Goal: Connect with others: Connect with others

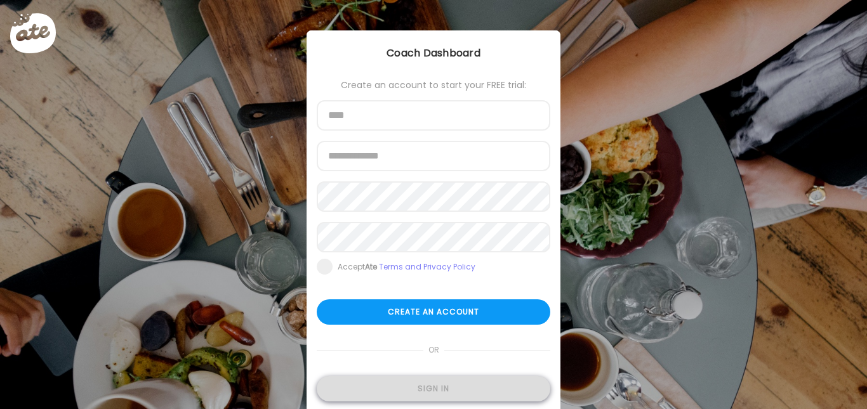
click at [408, 380] on div "Sign in" at bounding box center [434, 388] width 234 height 25
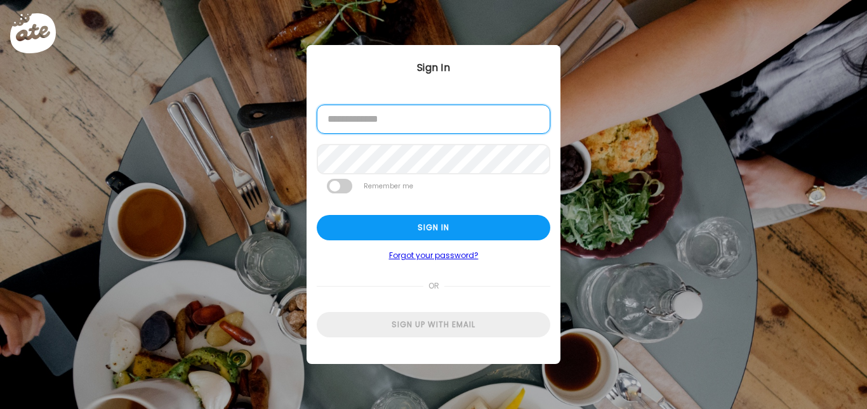
click at [390, 129] on input "email" at bounding box center [434, 119] width 234 height 29
type input "**********"
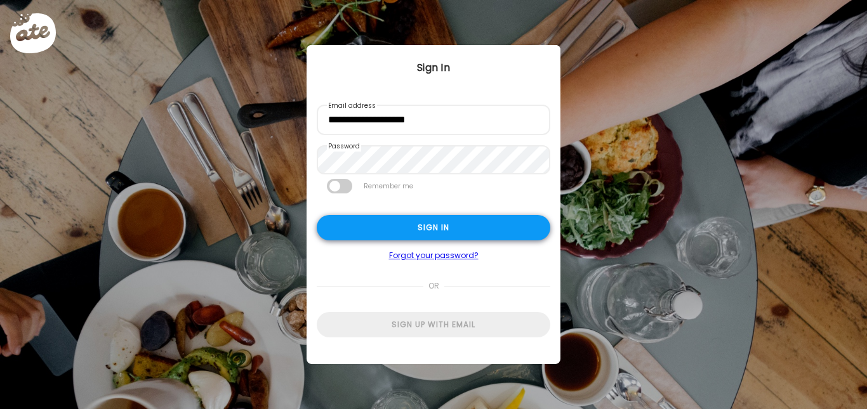
click at [414, 219] on div "Sign in" at bounding box center [434, 227] width 234 height 25
type input "**********"
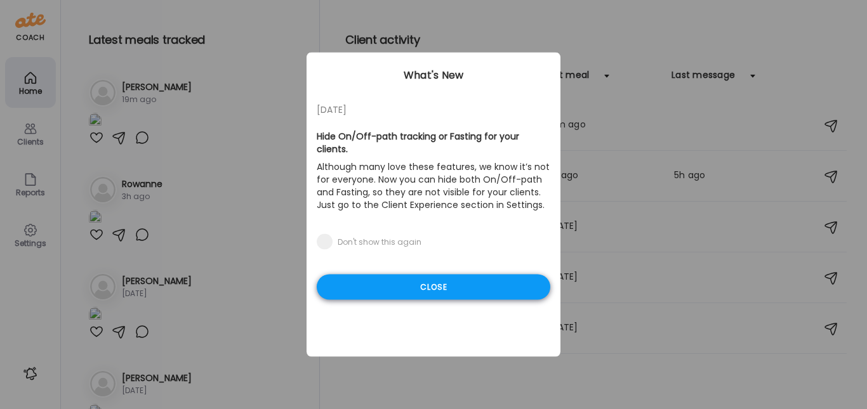
click at [406, 275] on div "Close" at bounding box center [434, 287] width 234 height 25
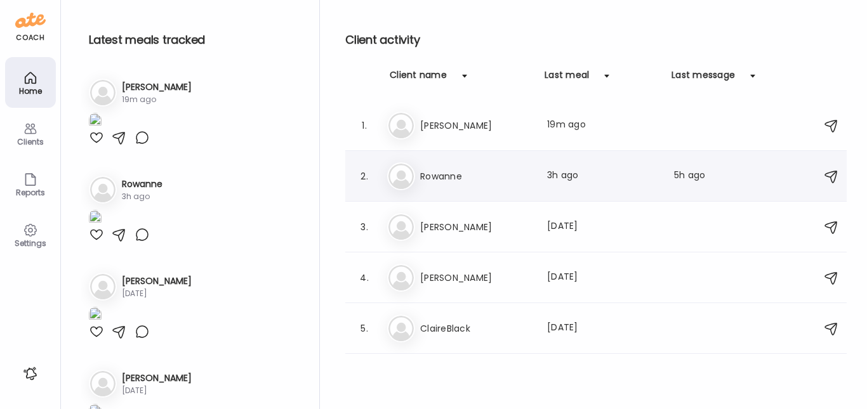
click at [475, 180] on h3 "Rowanne" at bounding box center [476, 176] width 112 height 15
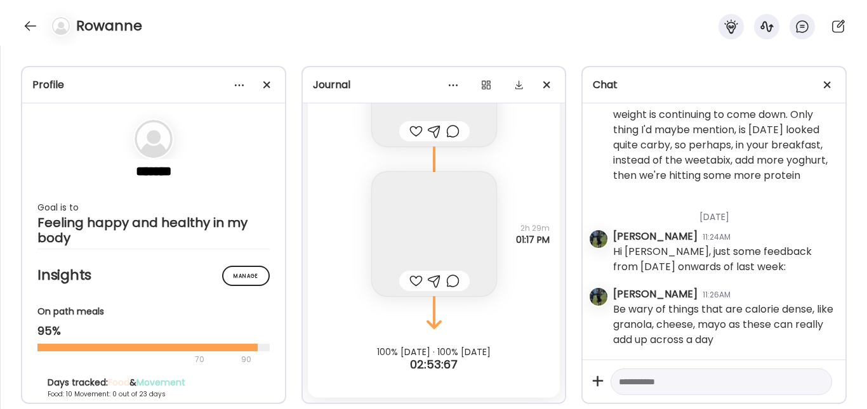
scroll to position [106, 0]
click at [439, 237] on img at bounding box center [434, 234] width 124 height 124
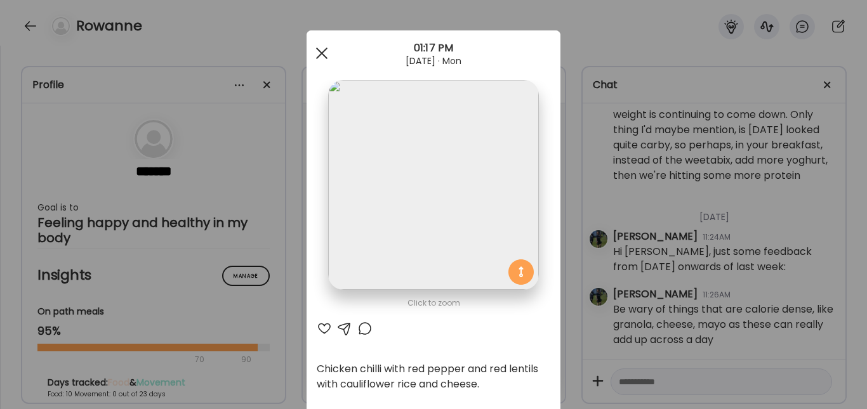
click at [326, 52] on div at bounding box center [321, 53] width 25 height 25
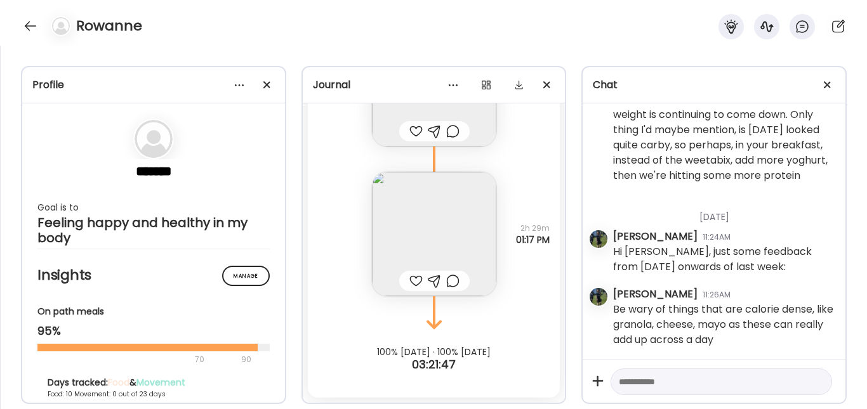
click at [400, 237] on img at bounding box center [434, 234] width 124 height 124
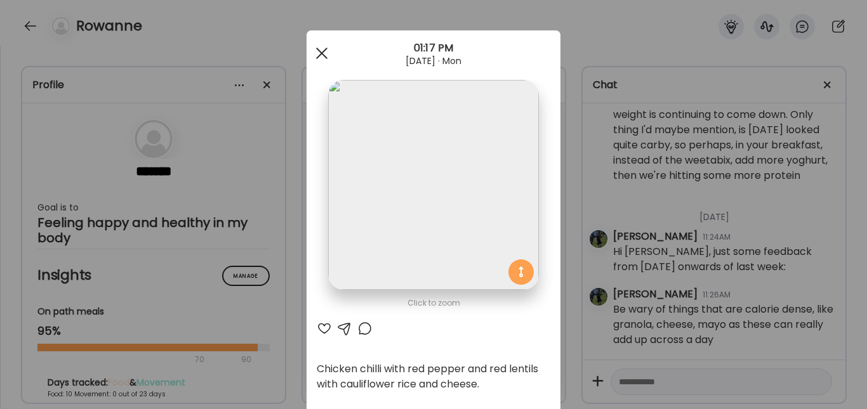
click at [317, 53] on span at bounding box center [321, 53] width 11 height 11
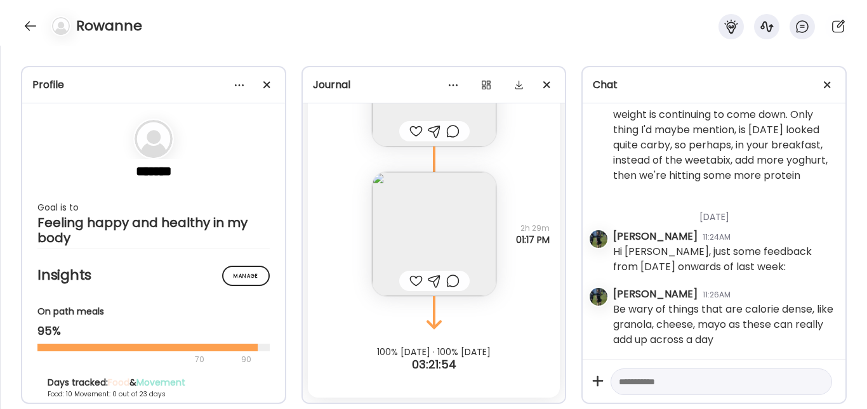
click at [409, 280] on div at bounding box center [415, 280] width 13 height 15
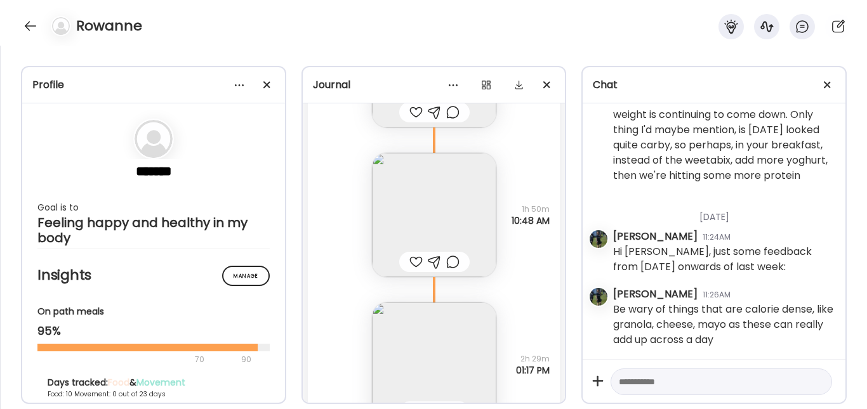
scroll to position [8692, 0]
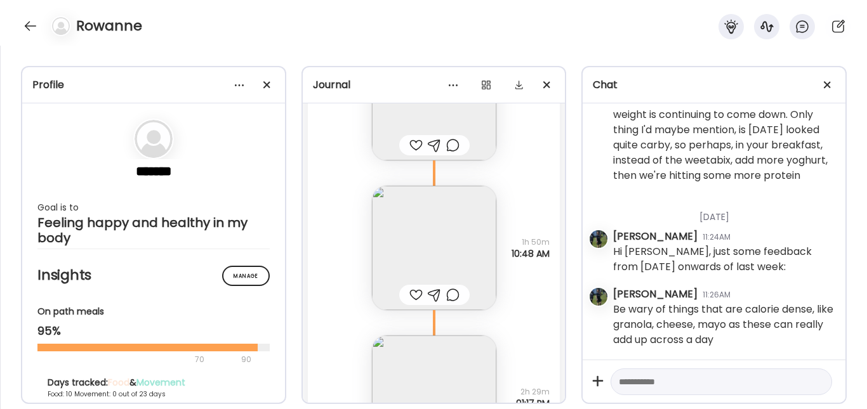
click at [428, 248] on img at bounding box center [434, 248] width 124 height 124
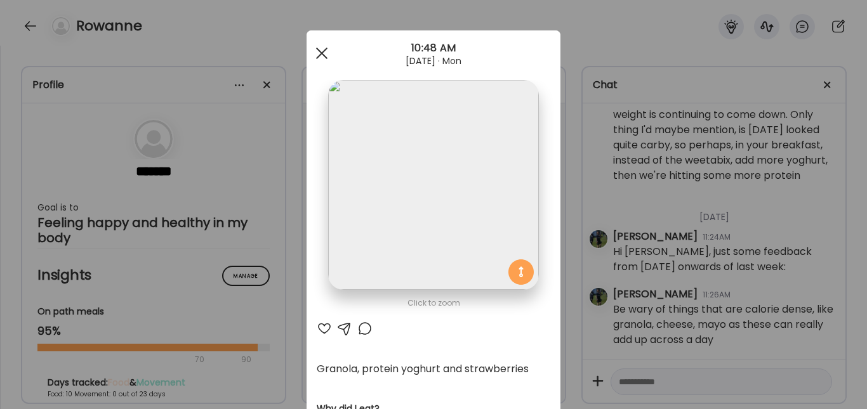
click at [312, 44] on div at bounding box center [321, 53] width 25 height 25
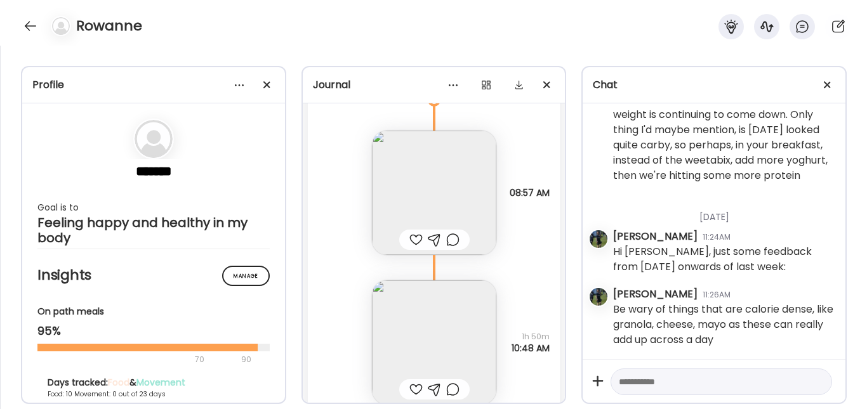
scroll to position [8597, 0]
click at [430, 190] on img at bounding box center [434, 193] width 124 height 124
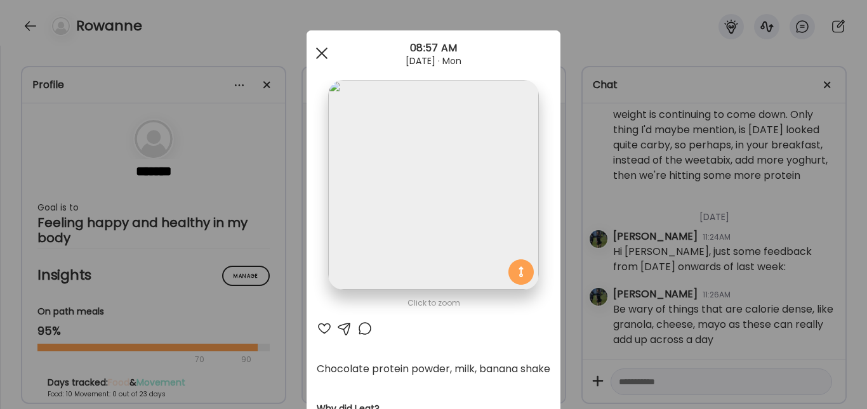
click at [316, 50] on div at bounding box center [321, 53] width 25 height 25
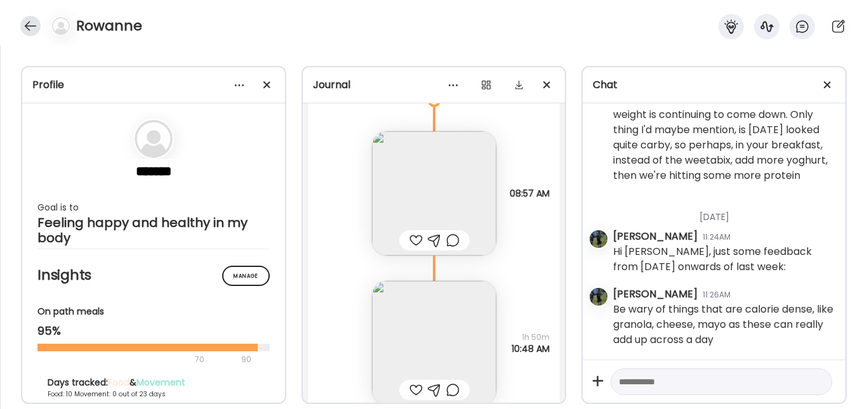
click at [22, 23] on div at bounding box center [30, 26] width 20 height 20
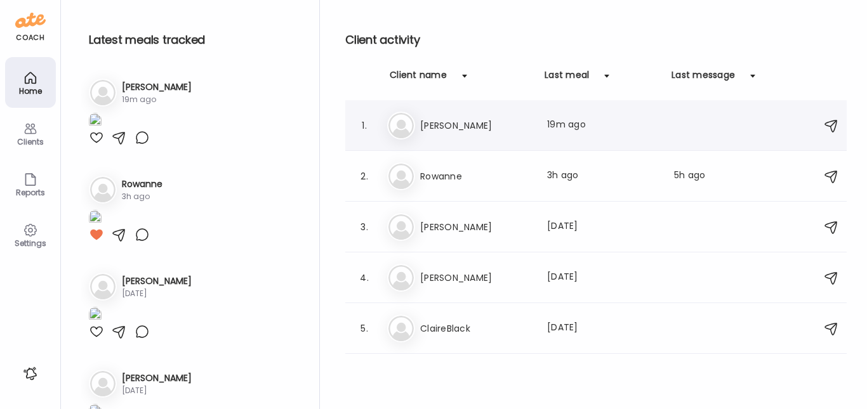
click at [442, 128] on h3 "[PERSON_NAME]" at bounding box center [476, 125] width 112 height 15
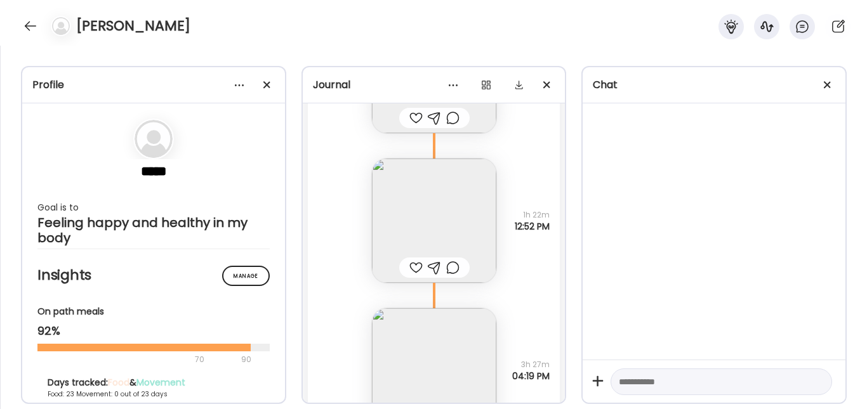
scroll to position [28014, 0]
click at [432, 221] on img at bounding box center [434, 224] width 124 height 124
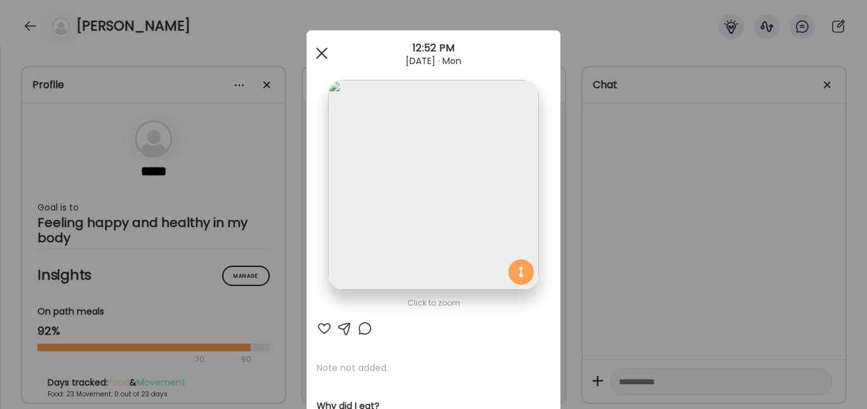
click at [316, 53] on span at bounding box center [321, 53] width 11 height 11
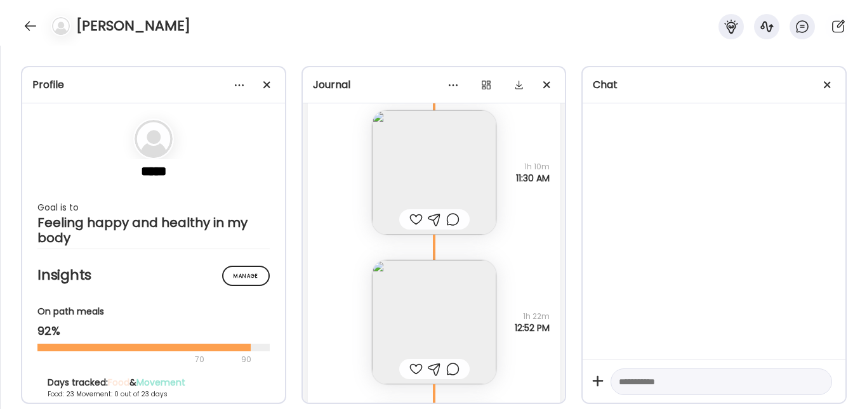
scroll to position [27911, 0]
click at [432, 158] on img at bounding box center [434, 177] width 124 height 124
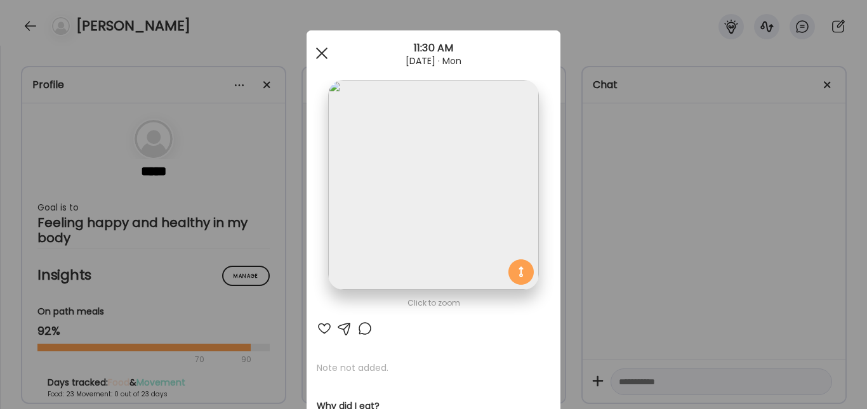
click at [321, 60] on div at bounding box center [321, 53] width 25 height 25
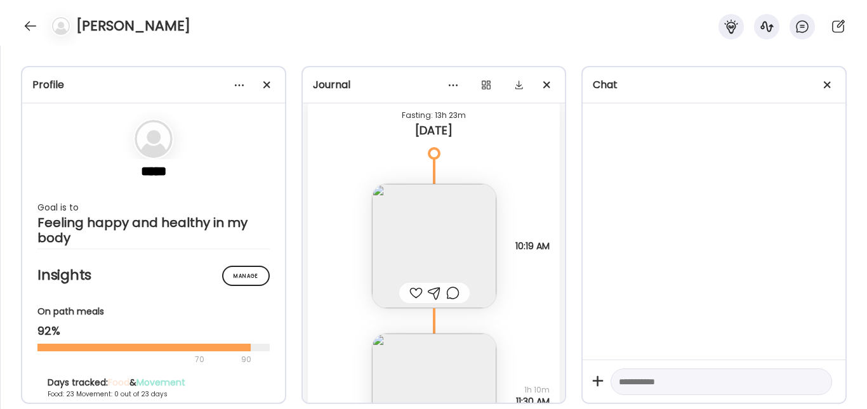
scroll to position [27692, 0]
click at [390, 226] on img at bounding box center [434, 247] width 124 height 124
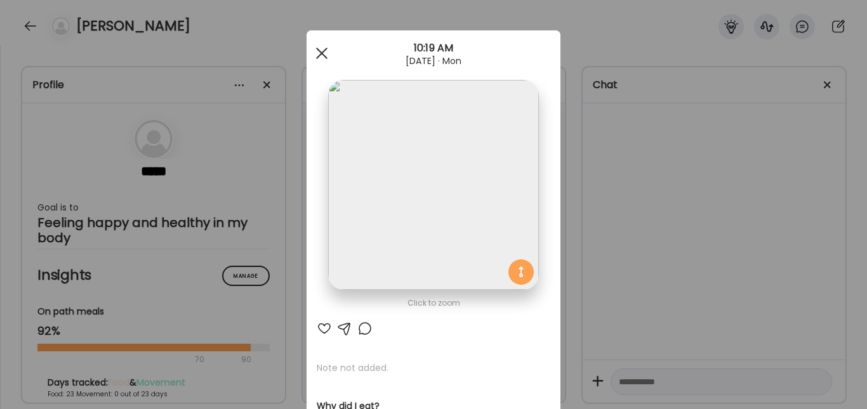
click at [318, 49] on div at bounding box center [321, 53] width 25 height 25
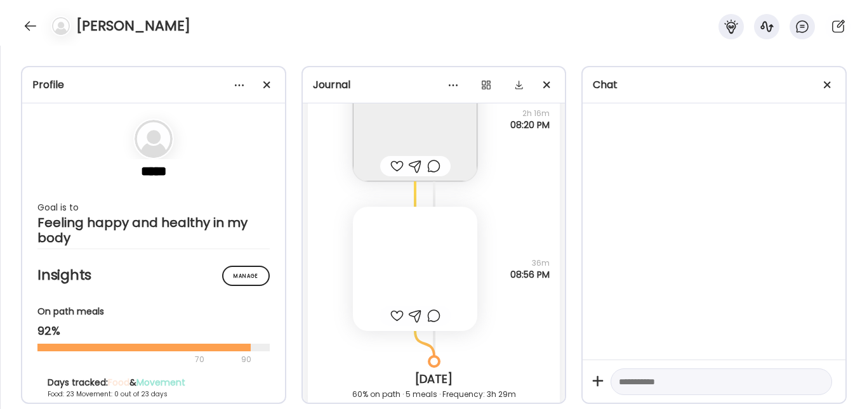
scroll to position [27363, 0]
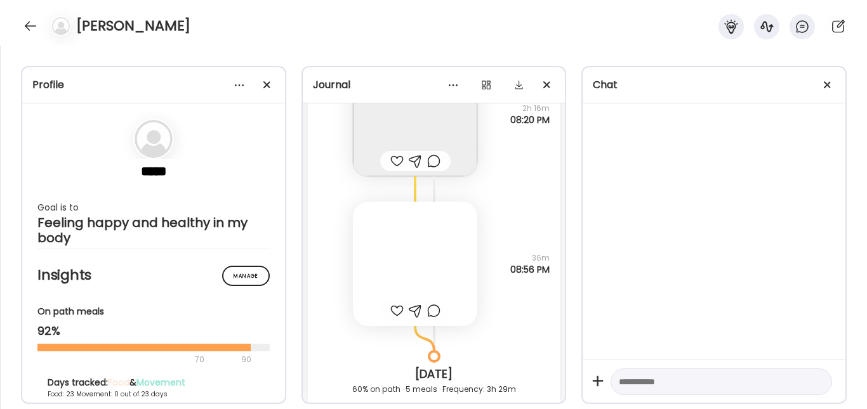
click at [414, 256] on div at bounding box center [415, 264] width 124 height 124
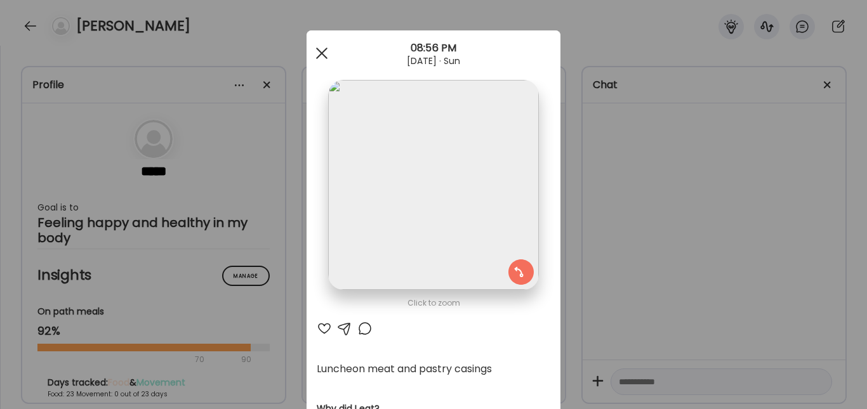
click at [318, 53] on span at bounding box center [321, 53] width 11 height 11
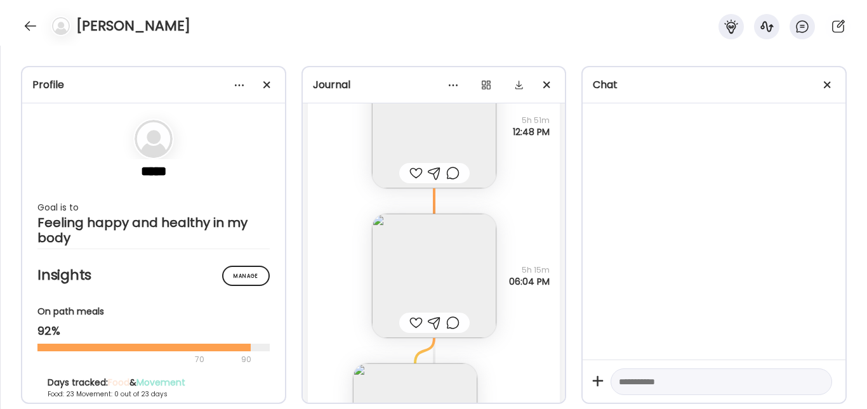
scroll to position [27034, 0]
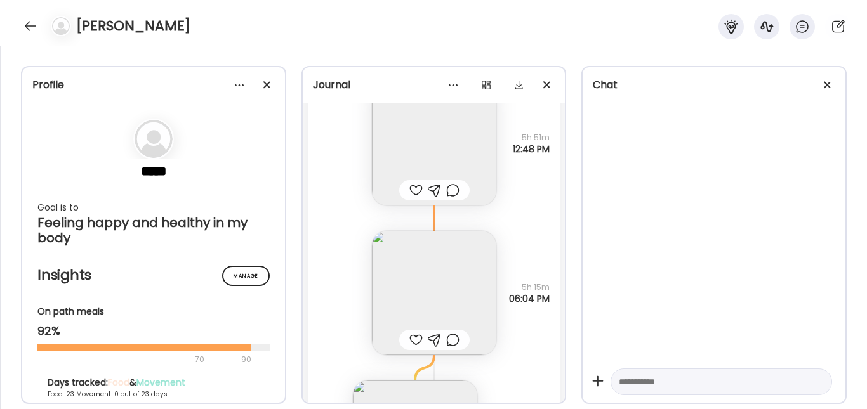
click at [397, 271] on img at bounding box center [434, 293] width 124 height 124
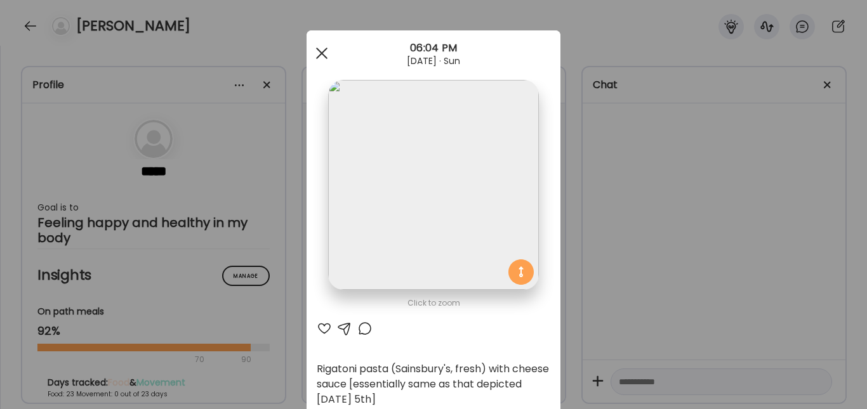
click at [315, 62] on div at bounding box center [321, 53] width 25 height 25
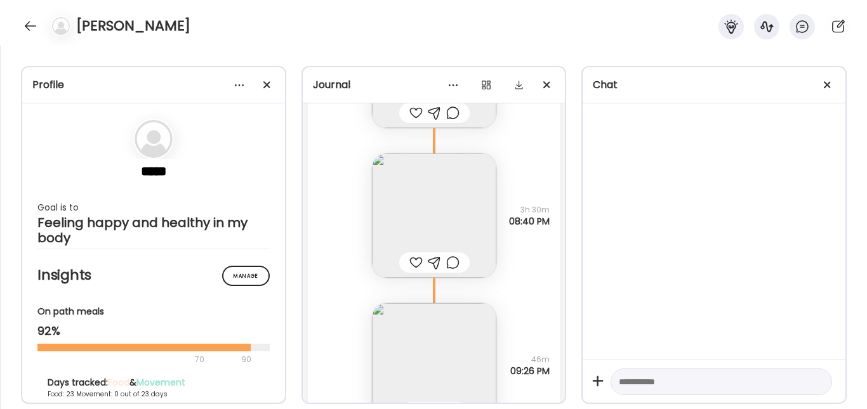
scroll to position [26119, 0]
click at [404, 206] on img at bounding box center [434, 219] width 124 height 124
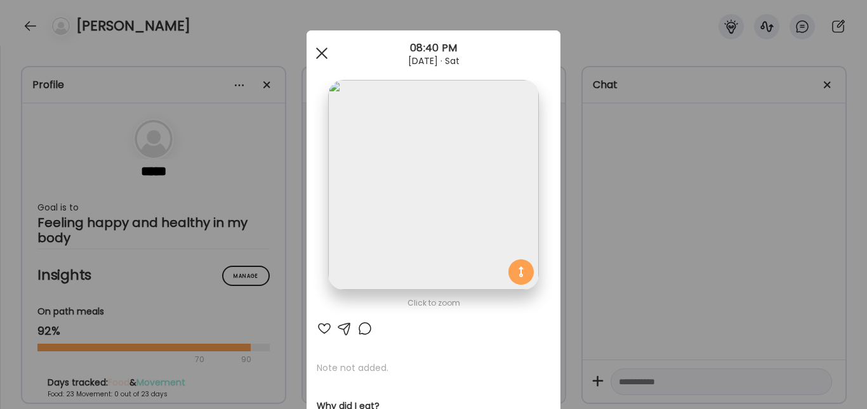
click at [312, 56] on div at bounding box center [321, 53] width 25 height 25
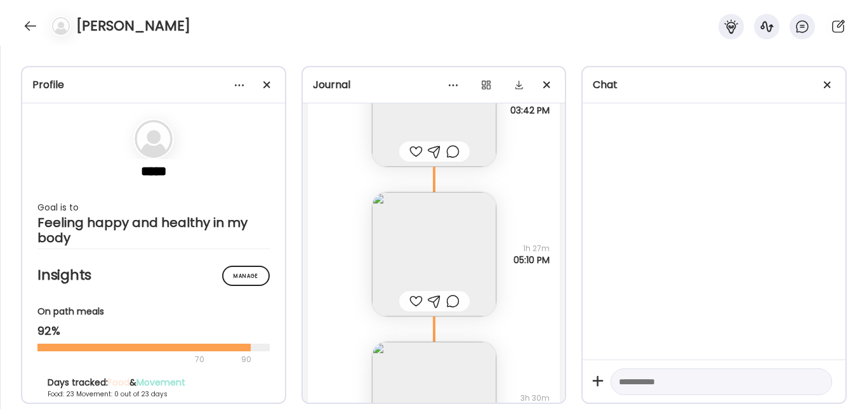
scroll to position [25932, 0]
click at [385, 233] on img at bounding box center [434, 256] width 124 height 124
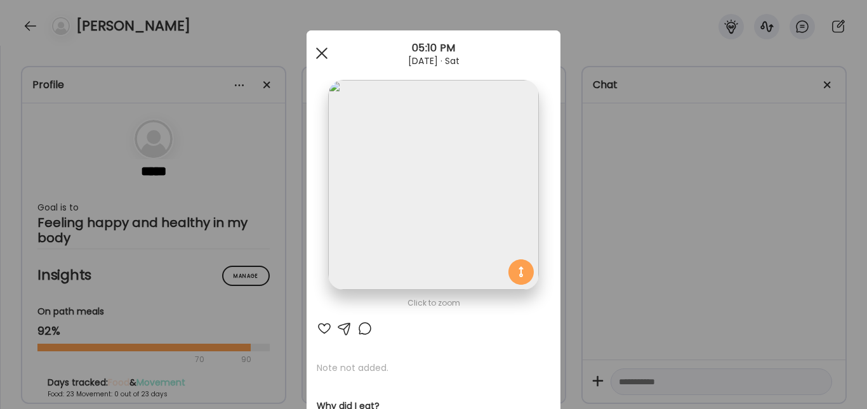
click at [317, 57] on div at bounding box center [321, 53] width 25 height 25
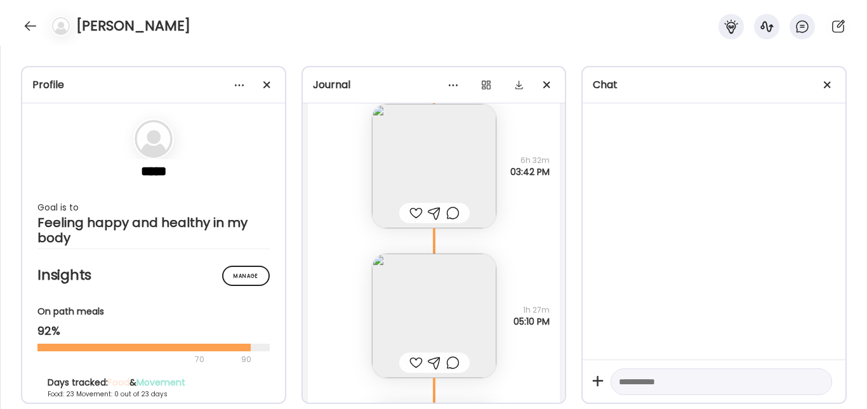
scroll to position [25832, 0]
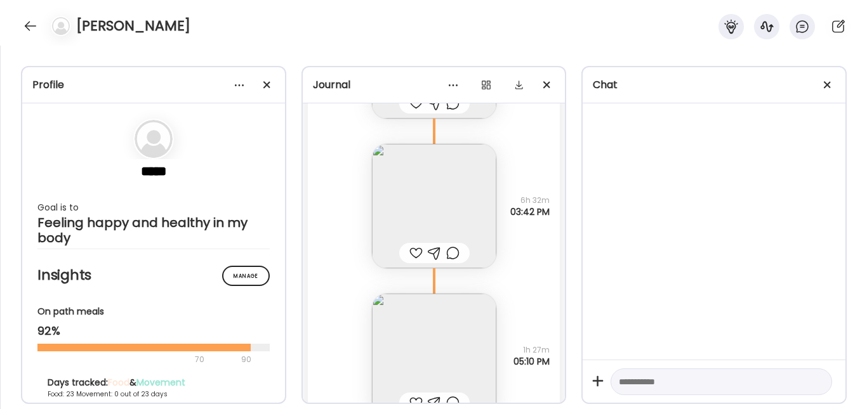
click at [405, 189] on img at bounding box center [434, 206] width 124 height 124
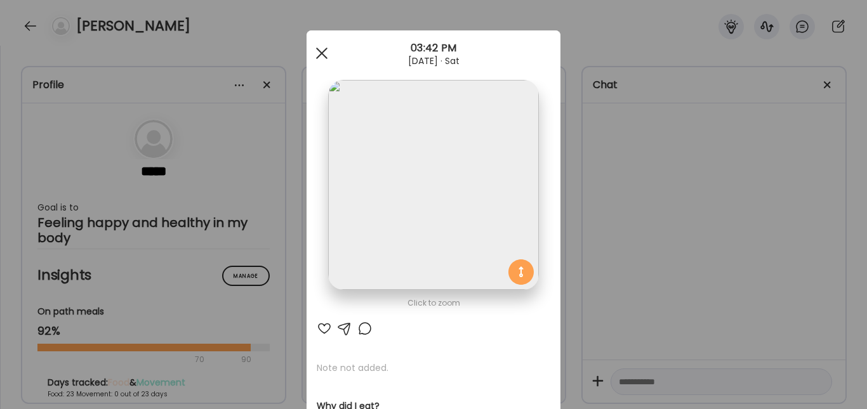
click at [312, 53] on div at bounding box center [321, 53] width 25 height 25
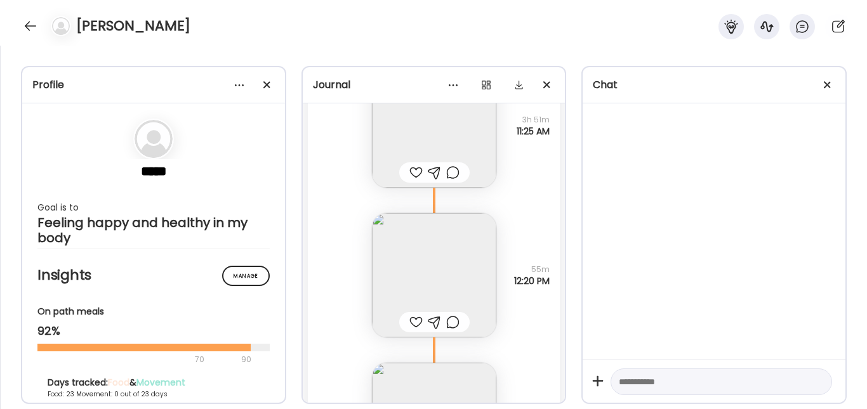
scroll to position [24827, 0]
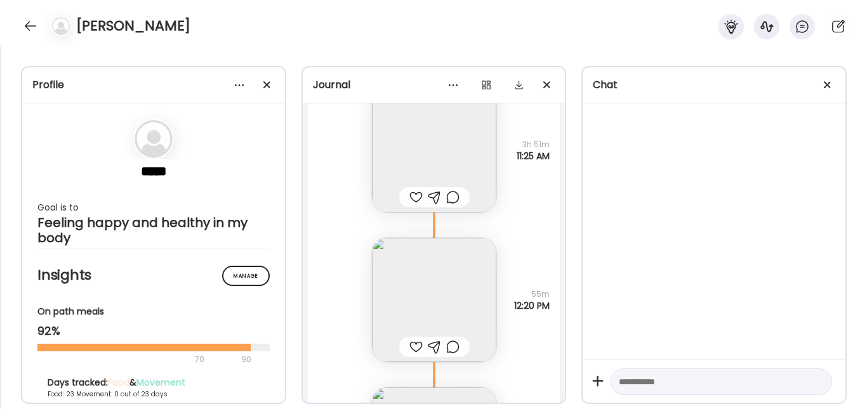
click at [392, 269] on img at bounding box center [434, 300] width 124 height 124
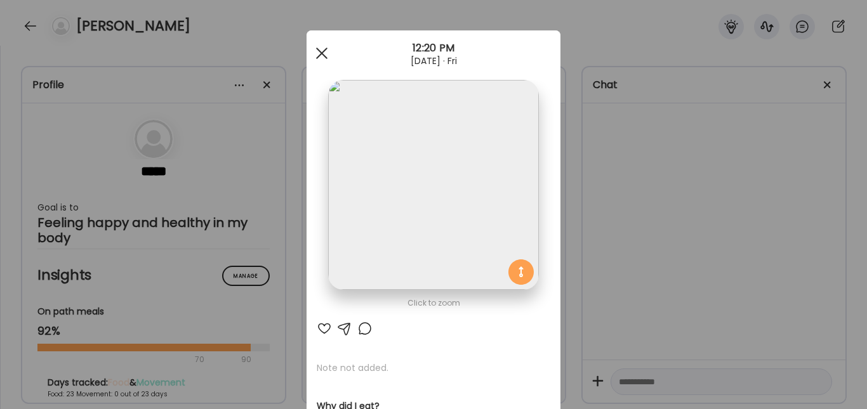
click at [319, 57] on div at bounding box center [321, 53] width 25 height 25
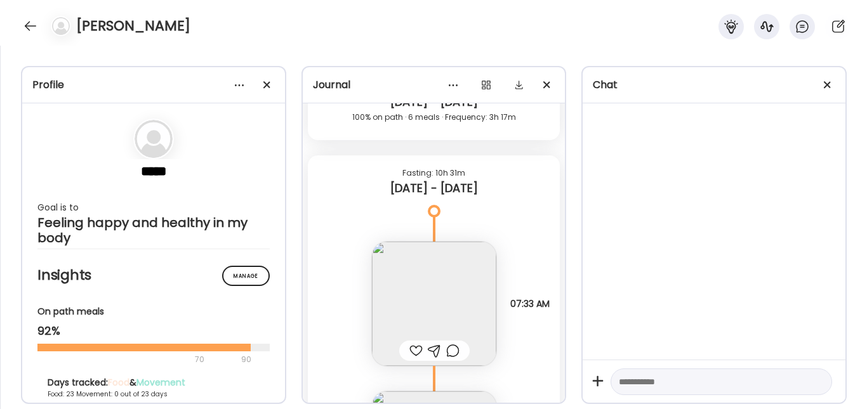
scroll to position [24517, 0]
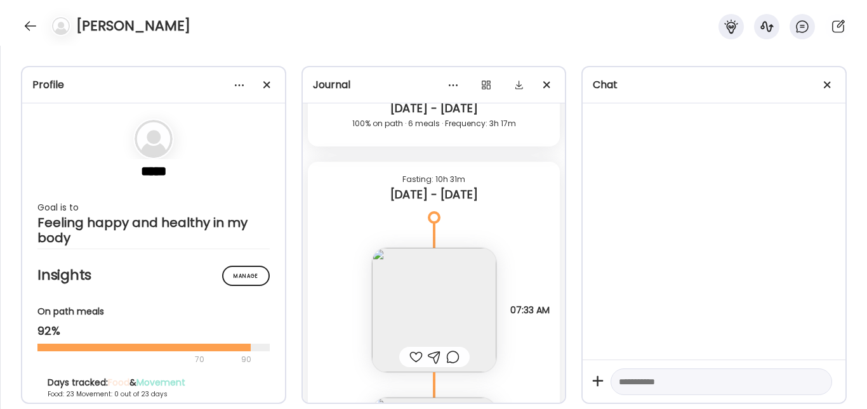
click at [395, 291] on img at bounding box center [434, 310] width 124 height 124
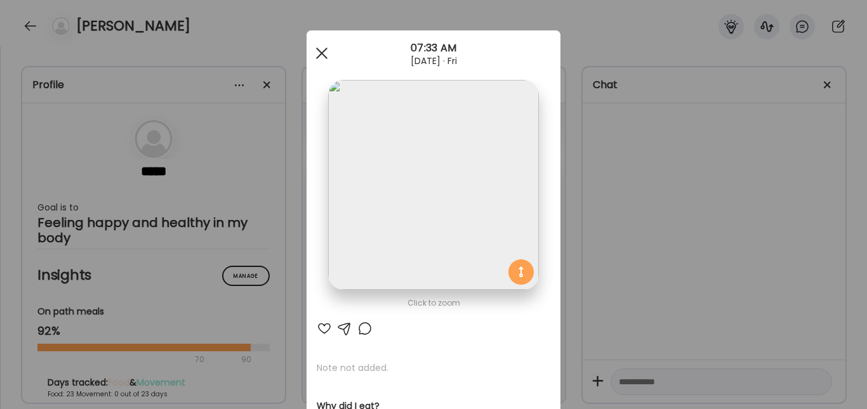
click at [318, 48] on div at bounding box center [321, 53] width 25 height 25
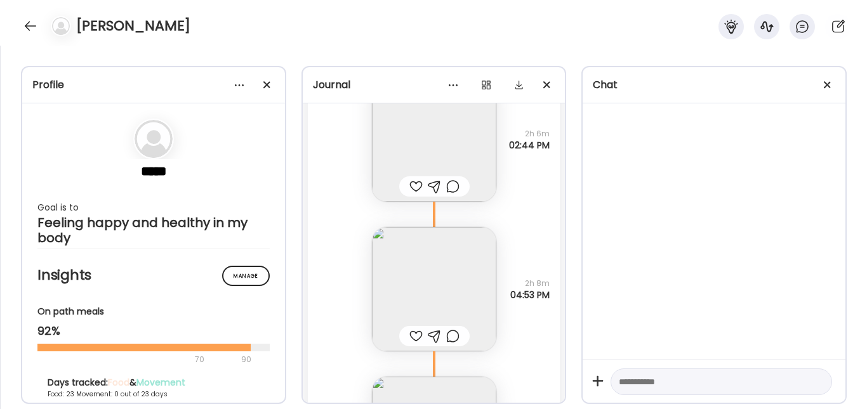
scroll to position [23924, 0]
click at [383, 253] on img at bounding box center [434, 291] width 124 height 124
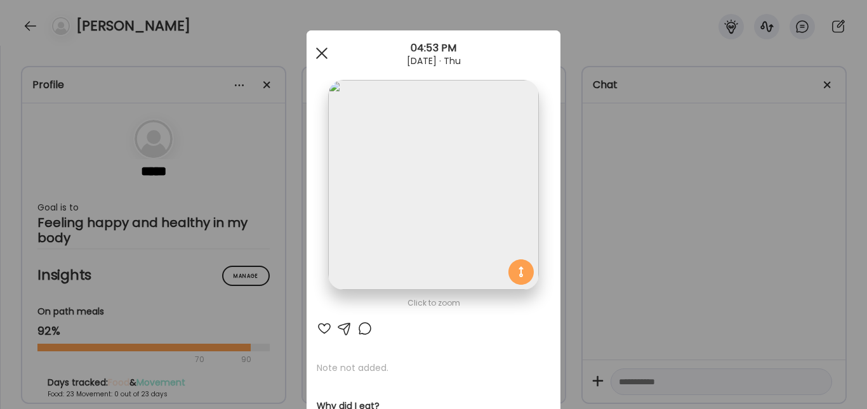
click at [322, 60] on div at bounding box center [321, 53] width 25 height 25
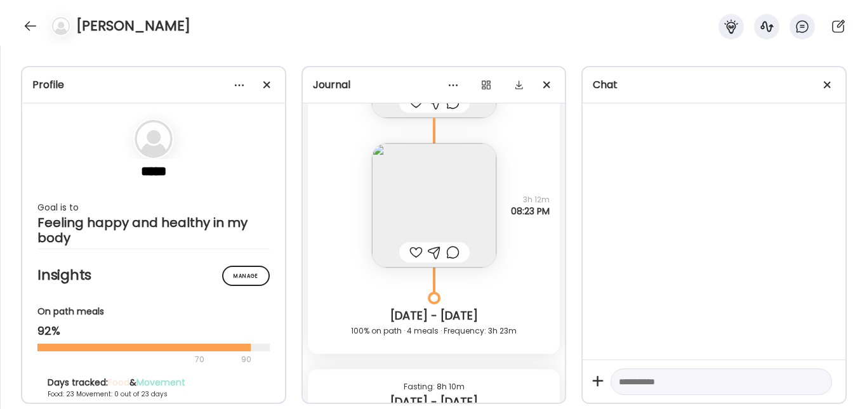
scroll to position [23248, 0]
click at [410, 202] on img at bounding box center [434, 206] width 124 height 124
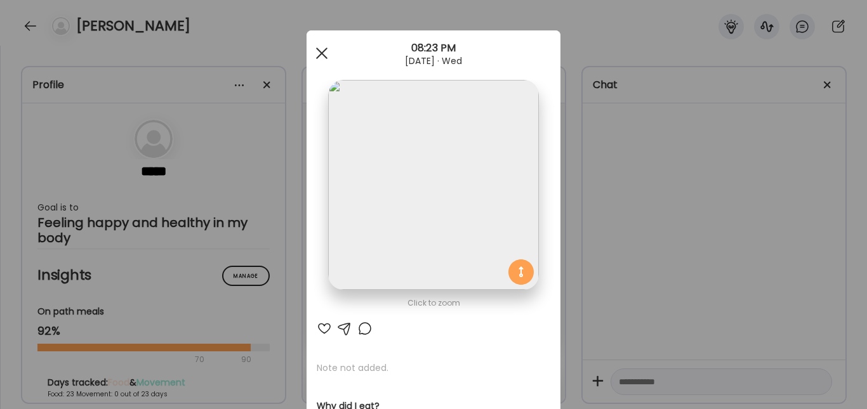
click at [315, 49] on div at bounding box center [321, 53] width 25 height 25
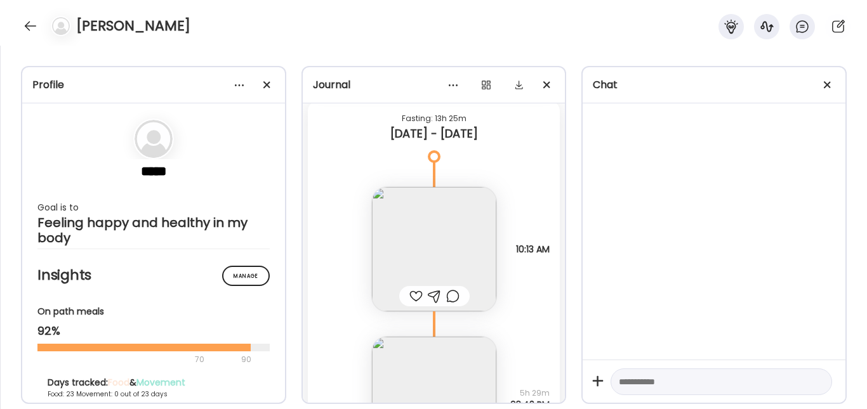
scroll to position [22753, 0]
click at [412, 243] on img at bounding box center [434, 252] width 124 height 124
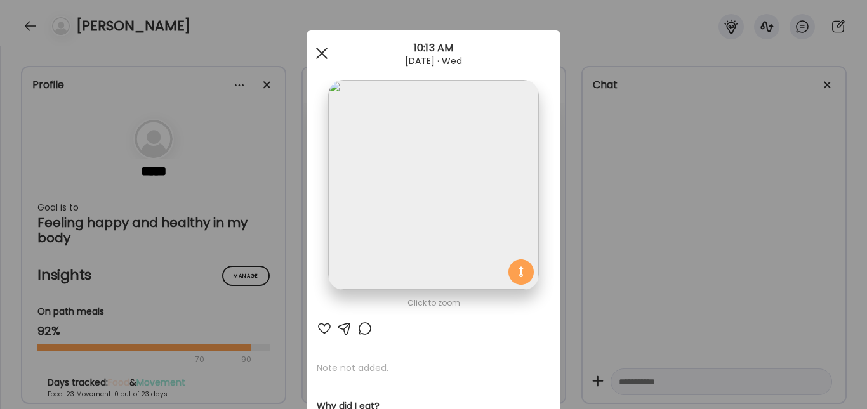
click at [312, 45] on div at bounding box center [321, 53] width 25 height 25
